Goal: Transaction & Acquisition: Purchase product/service

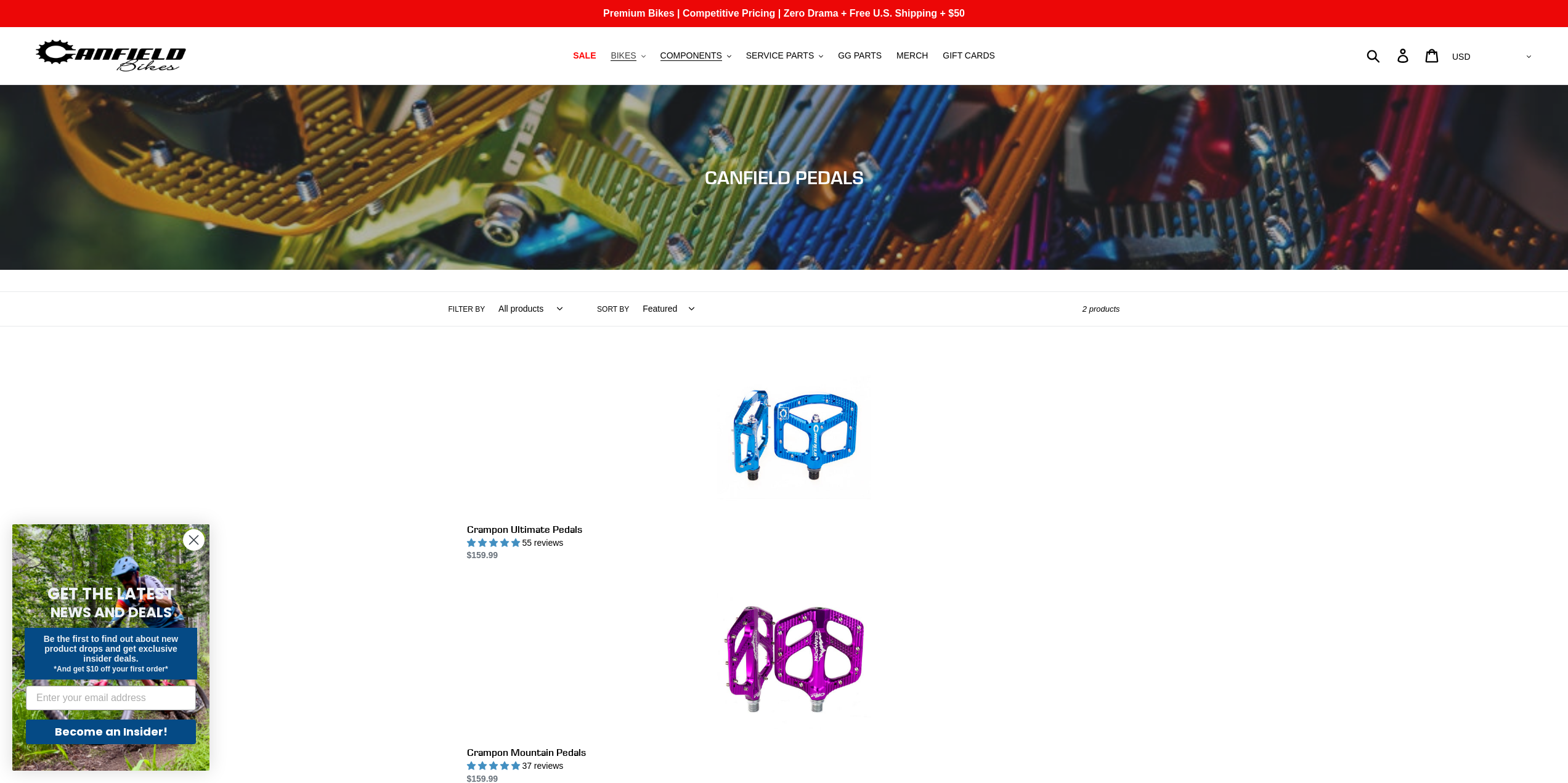
click at [636, 54] on span "BIKES" at bounding box center [623, 56] width 25 height 10
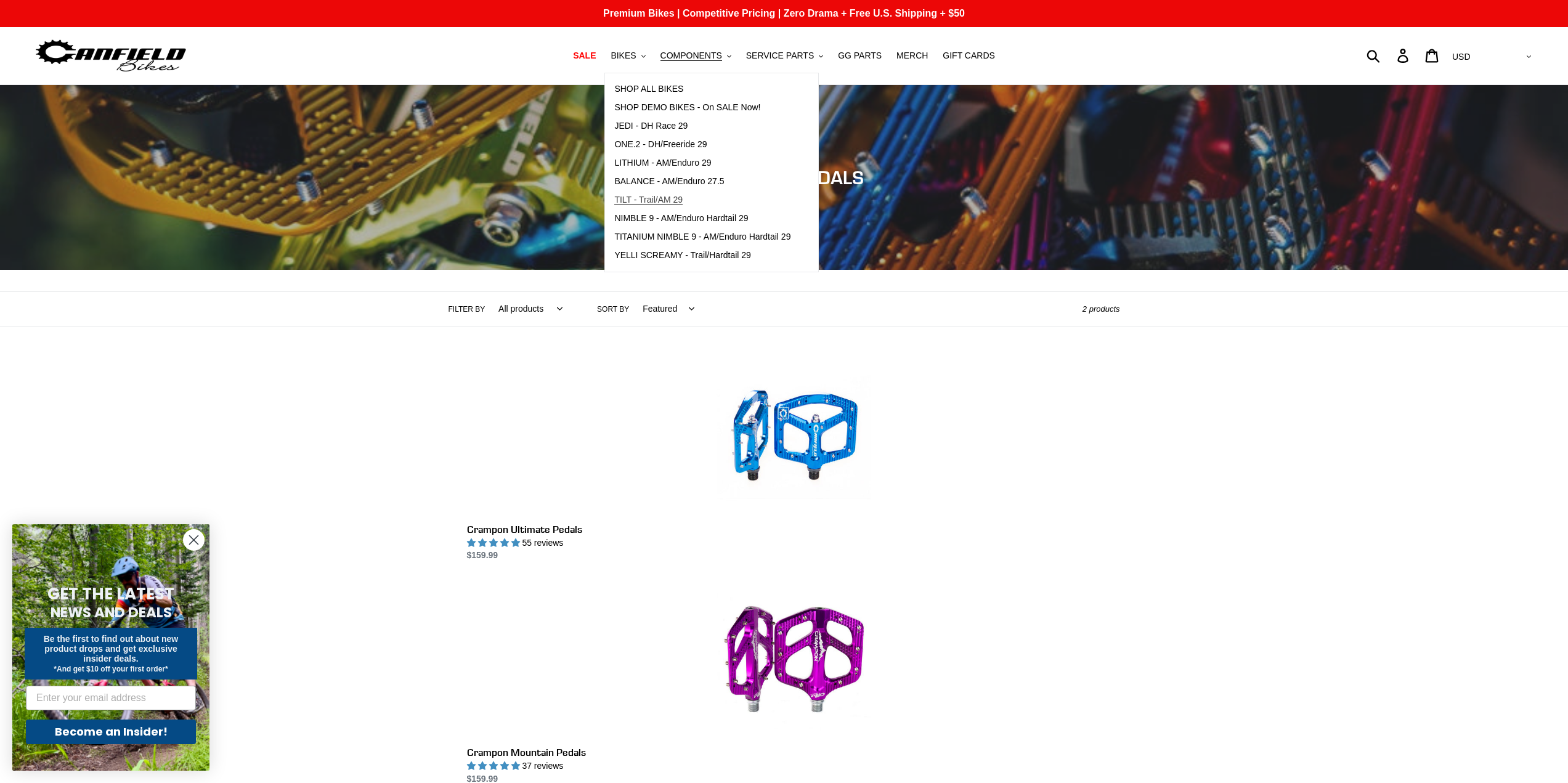
click at [672, 195] on span "TILT - Trail/AM 29" at bounding box center [648, 200] width 69 height 10
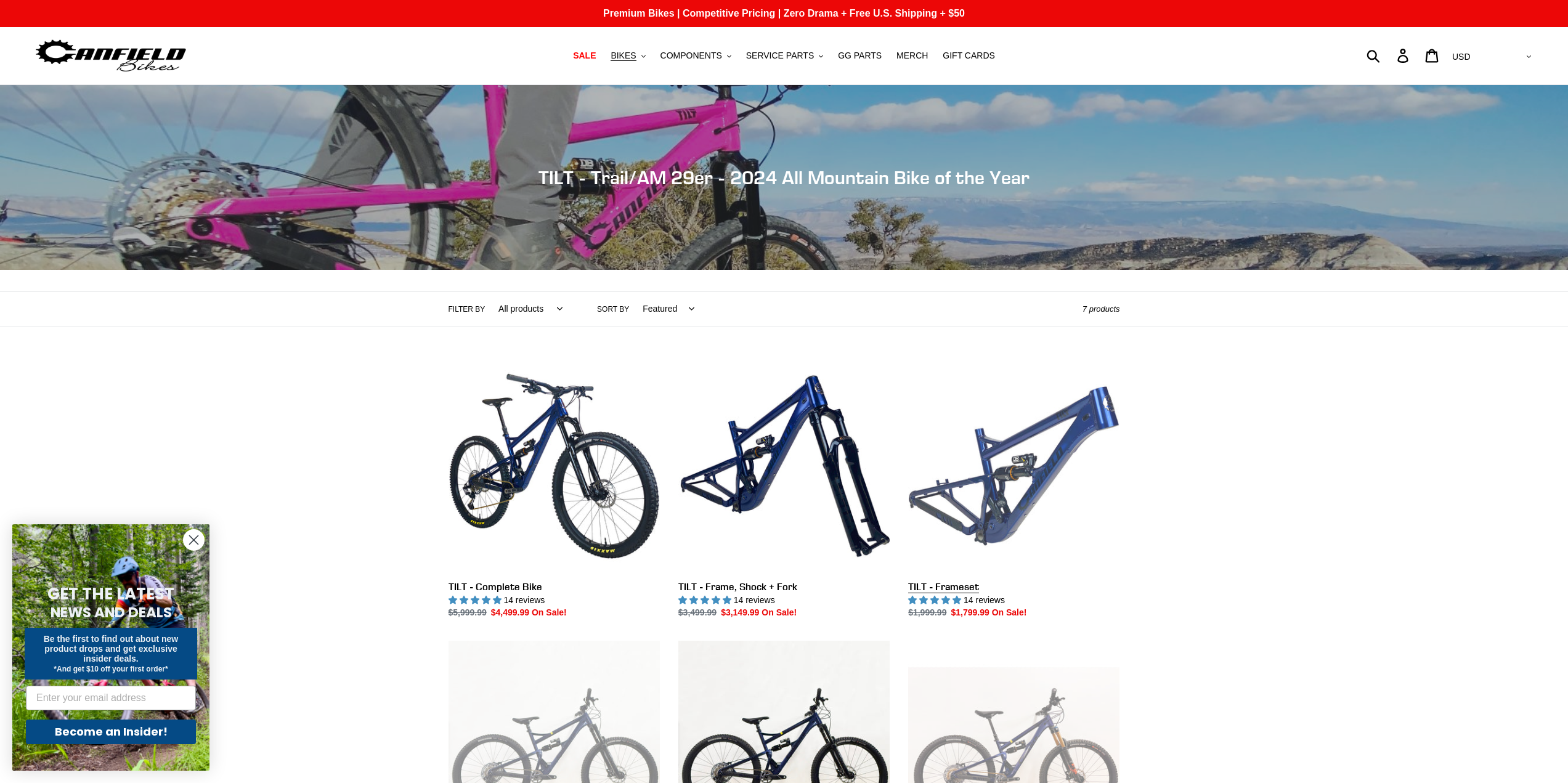
click at [1000, 463] on link "TILT - Frameset" at bounding box center [1014, 490] width 212 height 259
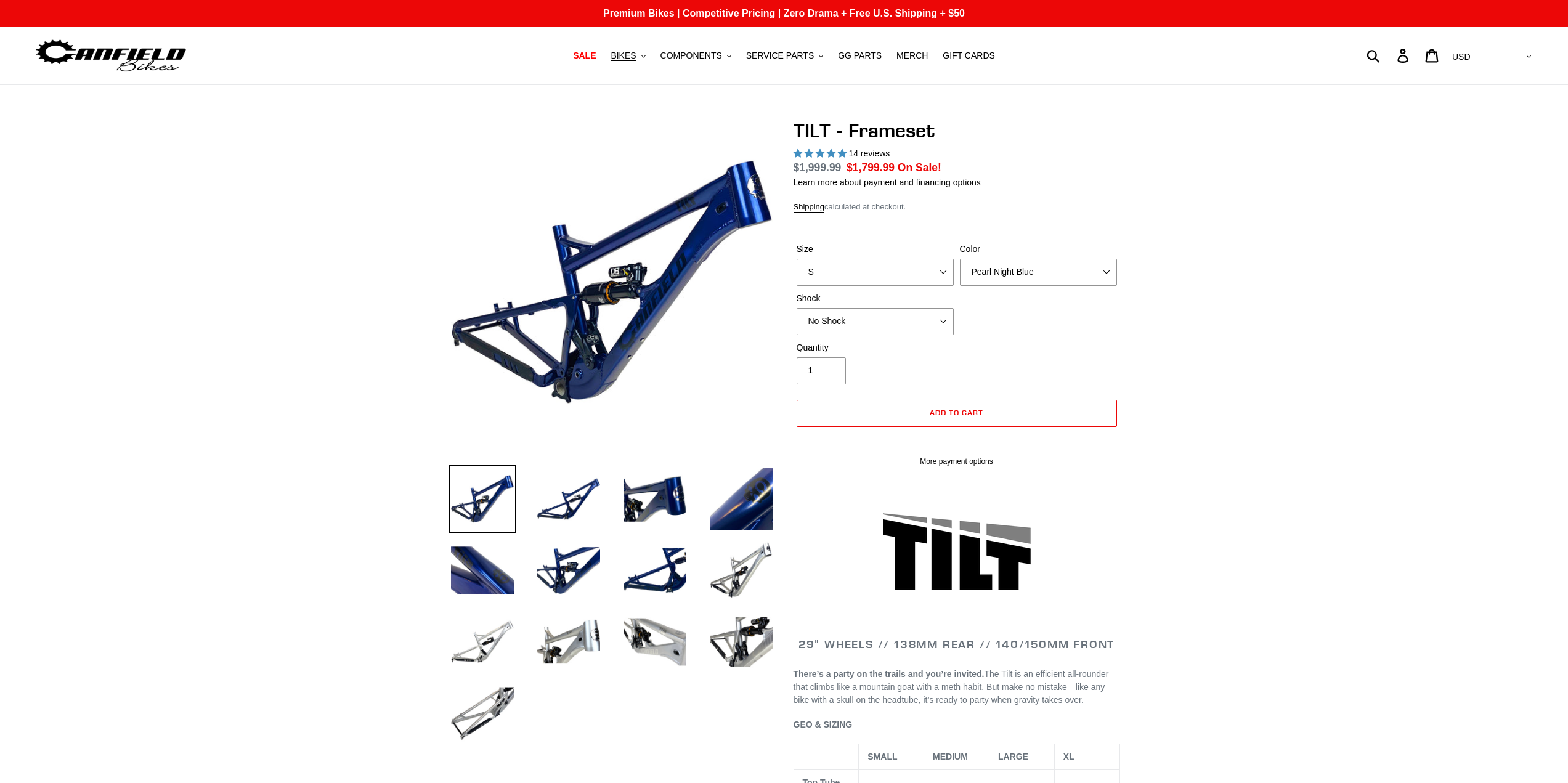
select select "highest-rating"
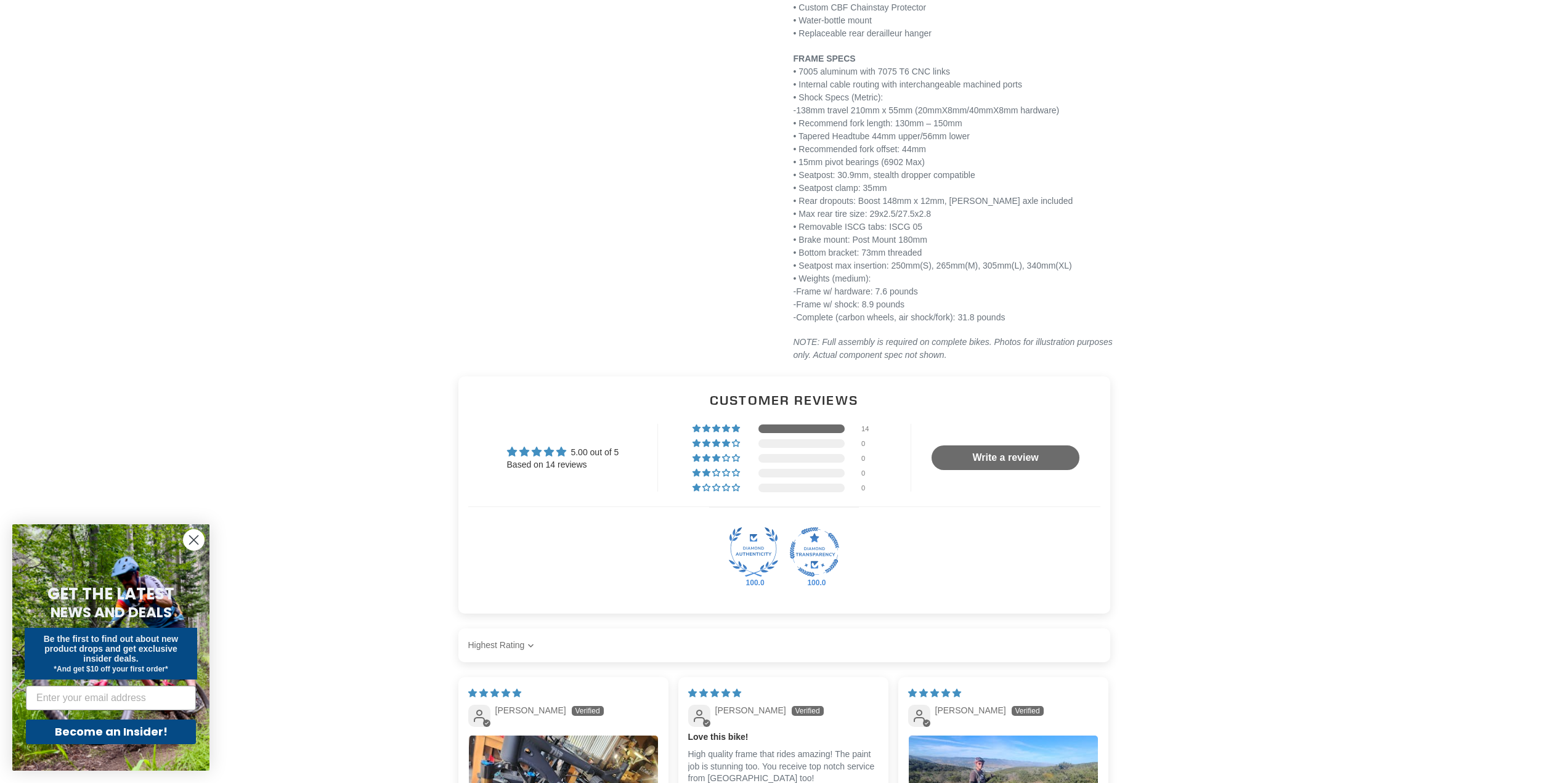
scroll to position [1643, 0]
